Goal: Information Seeking & Learning: Learn about a topic

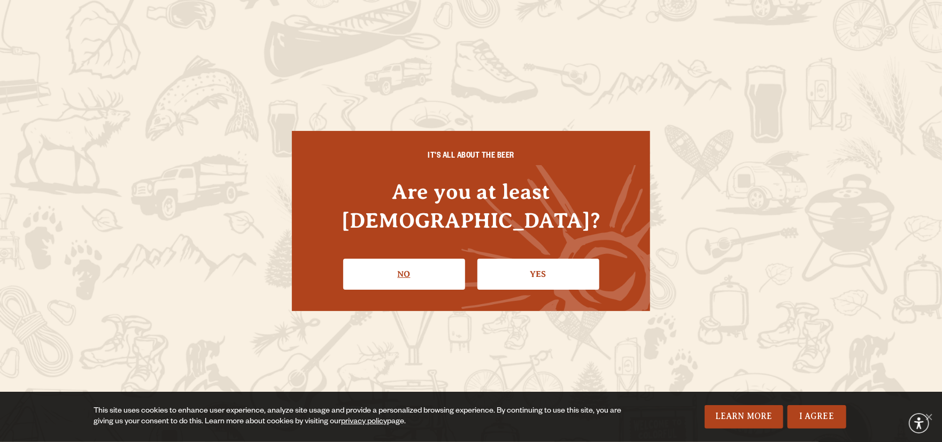
click at [430, 266] on link "No" at bounding box center [404, 274] width 122 height 31
click at [522, 259] on link "Yes" at bounding box center [539, 274] width 122 height 31
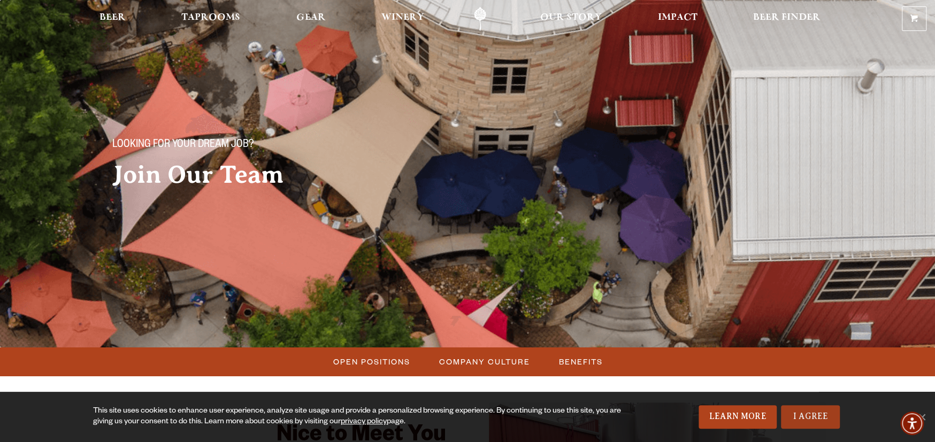
click at [833, 421] on link "I Agree" at bounding box center [810, 417] width 59 height 24
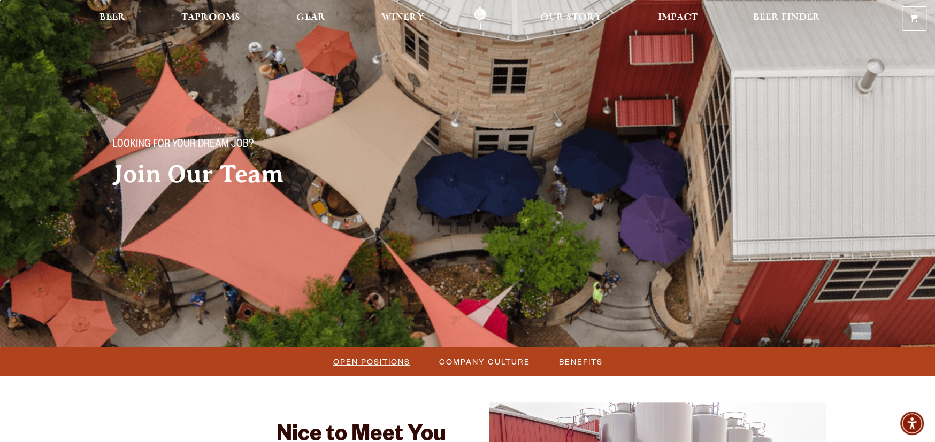
click at [361, 363] on span "Open Positions" at bounding box center [371, 362] width 77 height 16
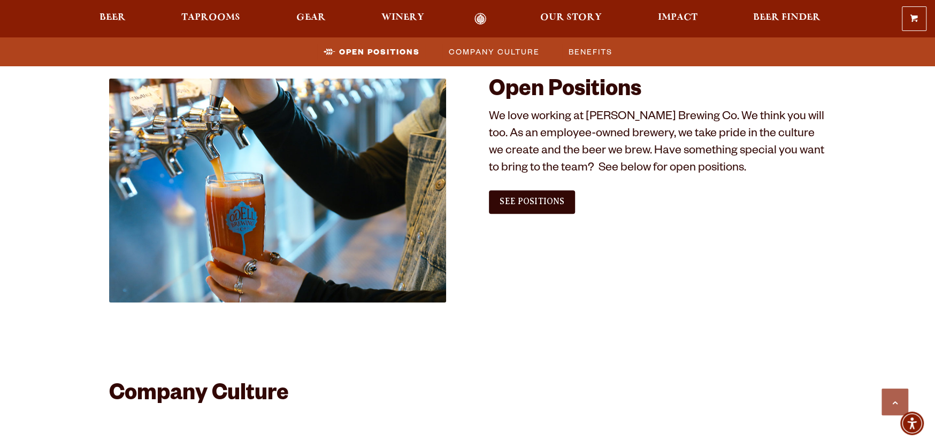
scroll to position [597, 0]
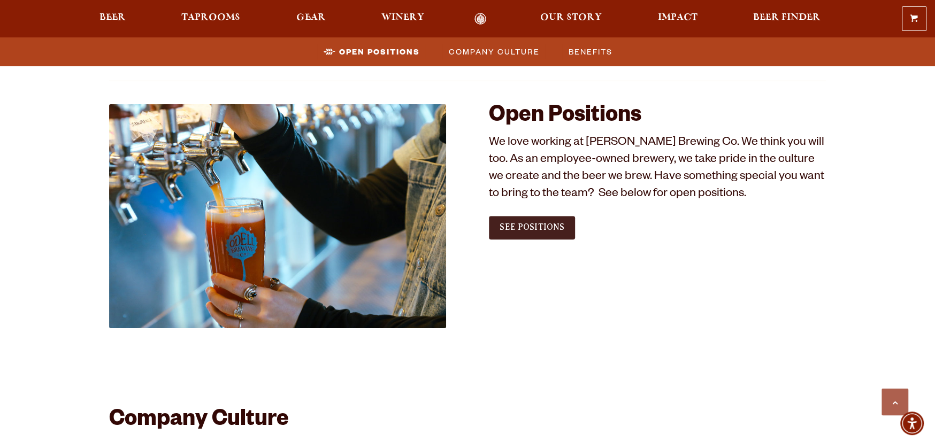
click at [560, 232] on link "See Positions" at bounding box center [532, 228] width 86 height 24
